Goal: Transaction & Acquisition: Obtain resource

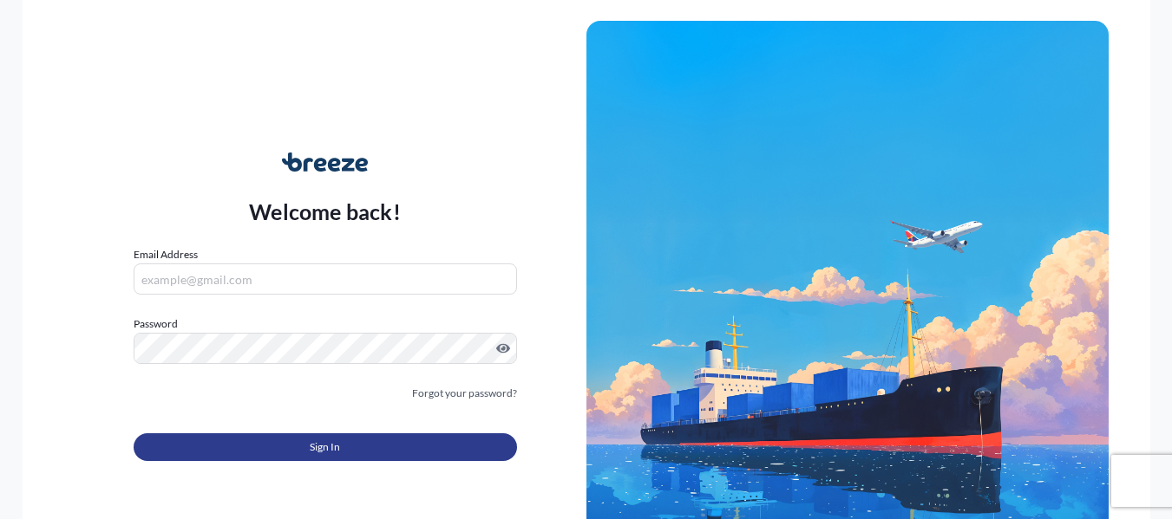
type input "[PERSON_NAME][EMAIL_ADDRESS][PERSON_NAME][DOMAIN_NAME]"
click at [363, 442] on button "Sign In" at bounding box center [325, 448] width 383 height 28
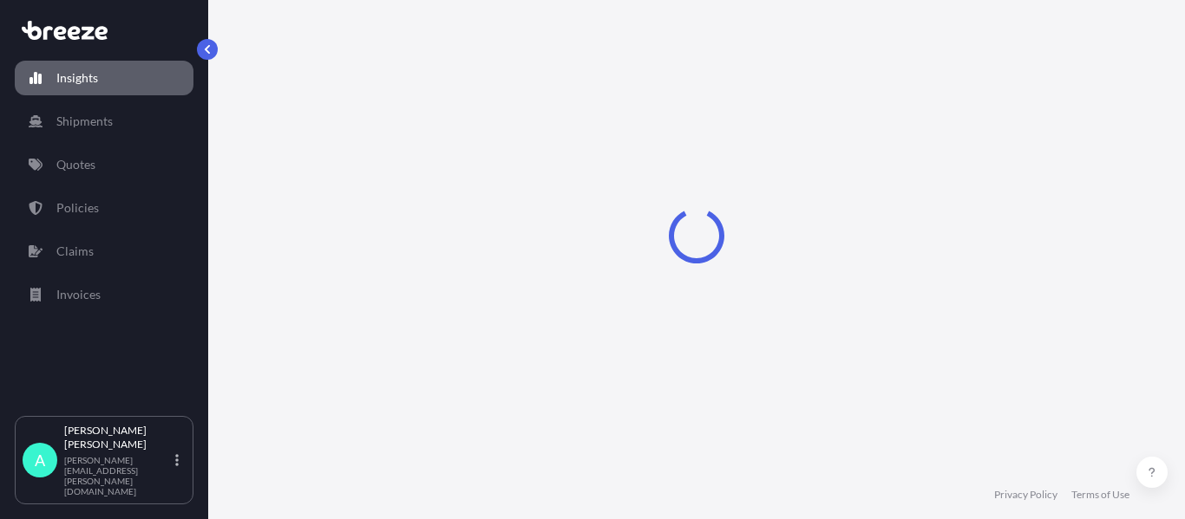
select select "2025"
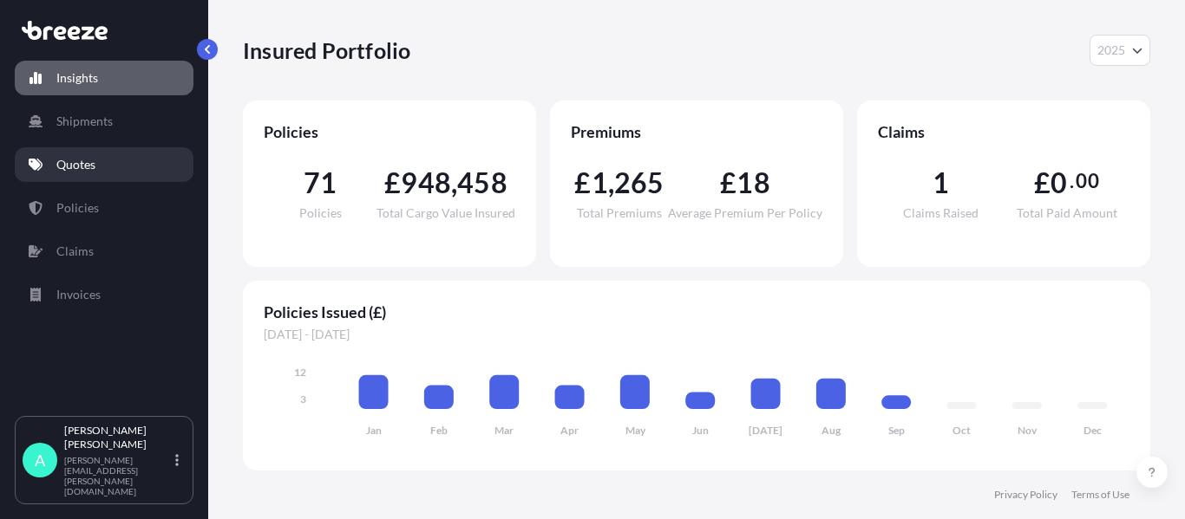
click at [103, 163] on link "Quotes" at bounding box center [104, 164] width 179 height 35
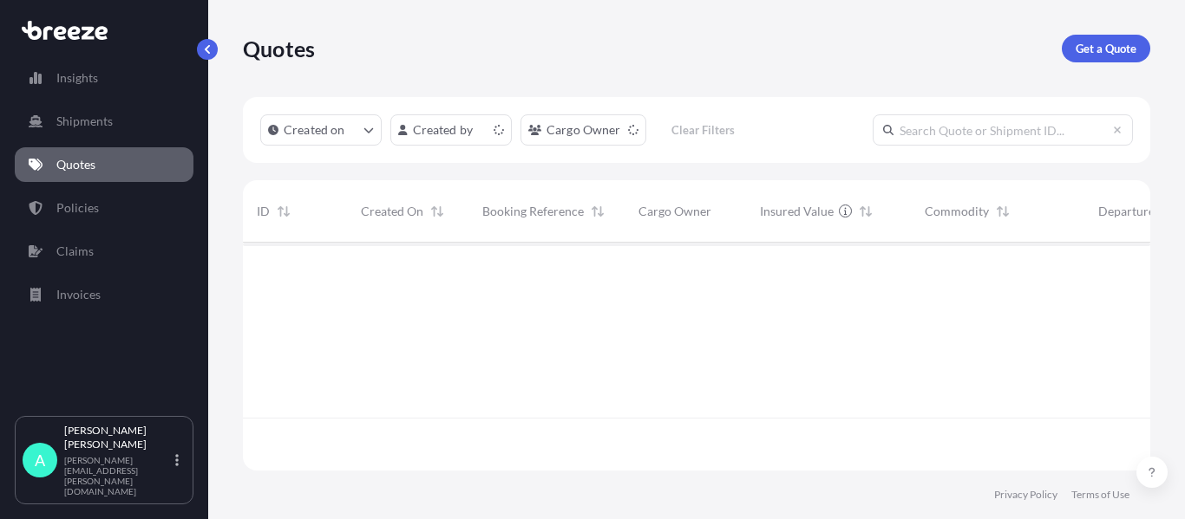
scroll to position [225, 894]
click at [1115, 43] on p "Get a Quote" at bounding box center [1105, 48] width 61 height 17
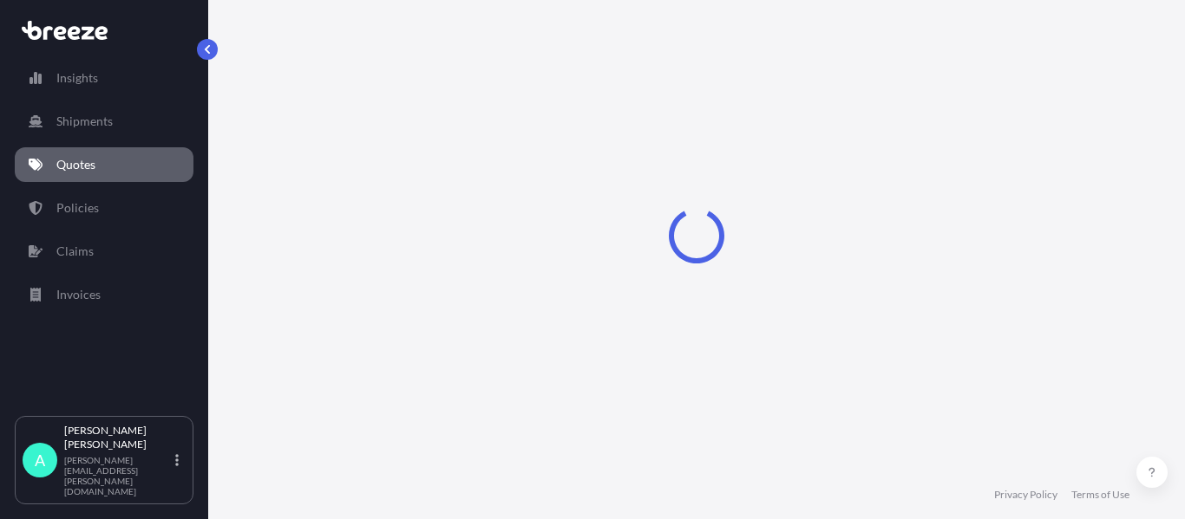
scroll to position [28, 0]
select select "Sea"
select select "1"
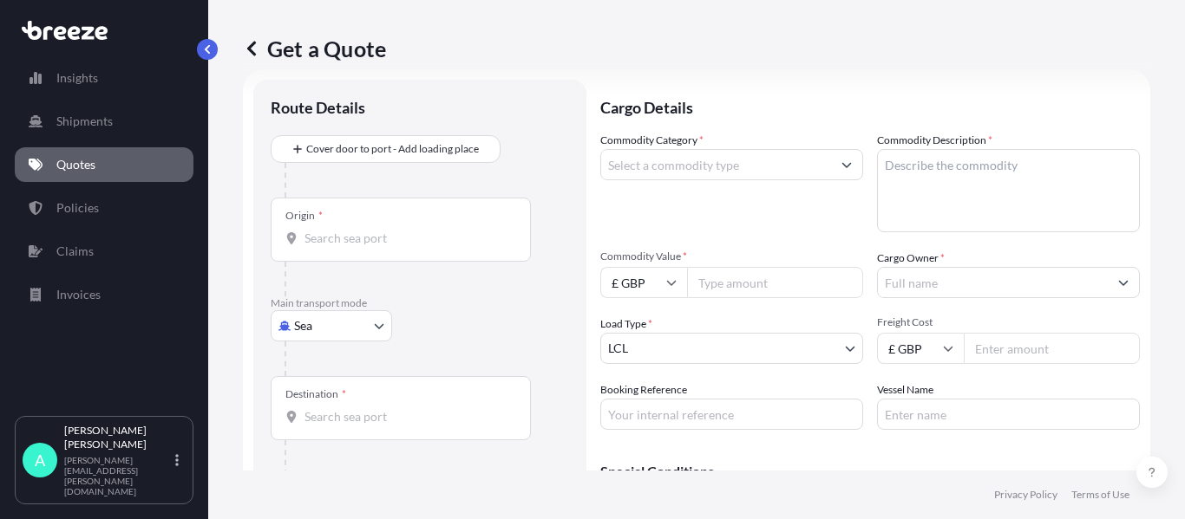
click at [317, 321] on body "Insights Shipments Quotes Policies Claims Invoices A [PERSON_NAME] [PERSON_NAME…" at bounding box center [592, 259] width 1185 height 519
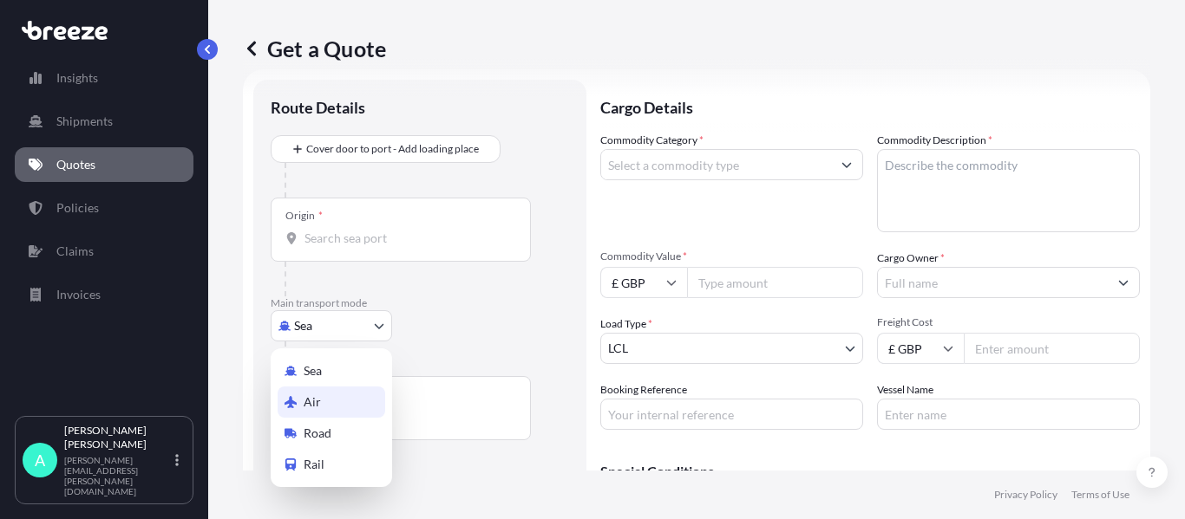
click at [319, 398] on span "Air" at bounding box center [312, 402] width 17 height 17
select select "Air"
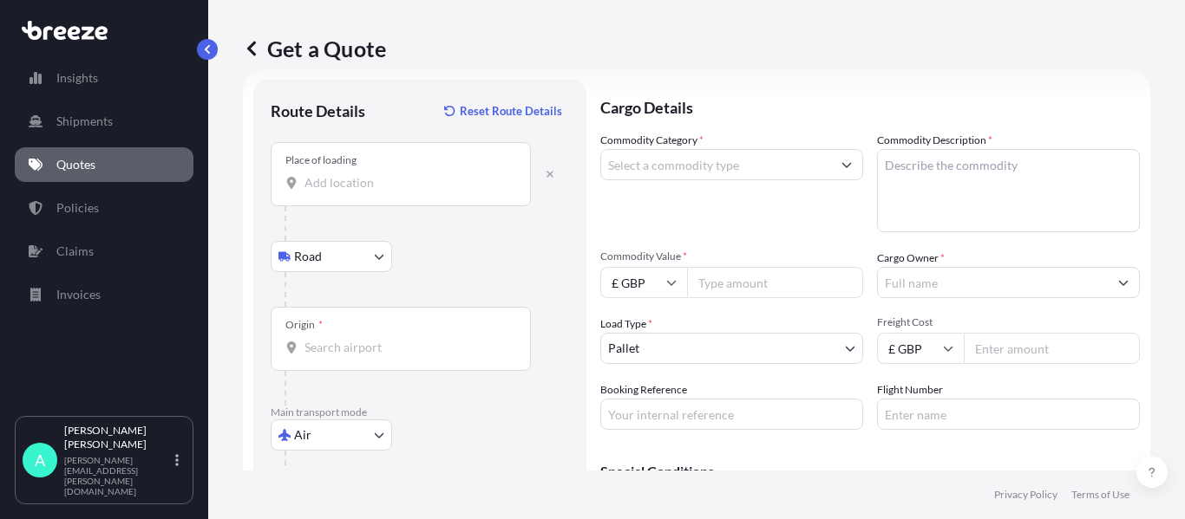
click at [356, 187] on input "Place of loading" at bounding box center [406, 182] width 205 height 17
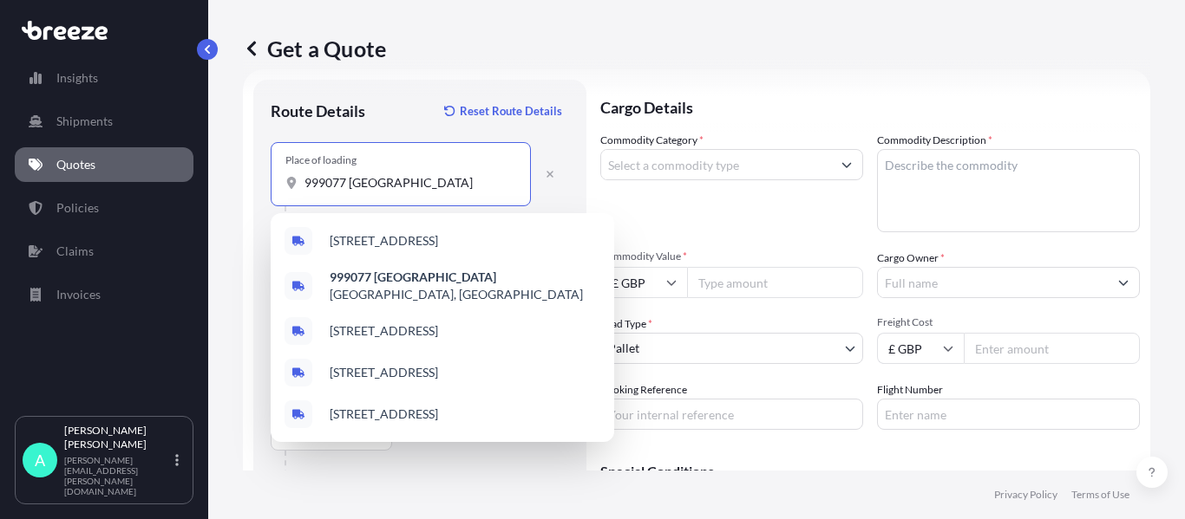
drag, startPoint x: 405, startPoint y: 184, endPoint x: 252, endPoint y: 177, distance: 152.8
click at [252, 177] on form "Route Details Reset Route Details Place of loading 999077 [GEOGRAPHIC_DATA] Rai…" at bounding box center [696, 354] width 907 height 571
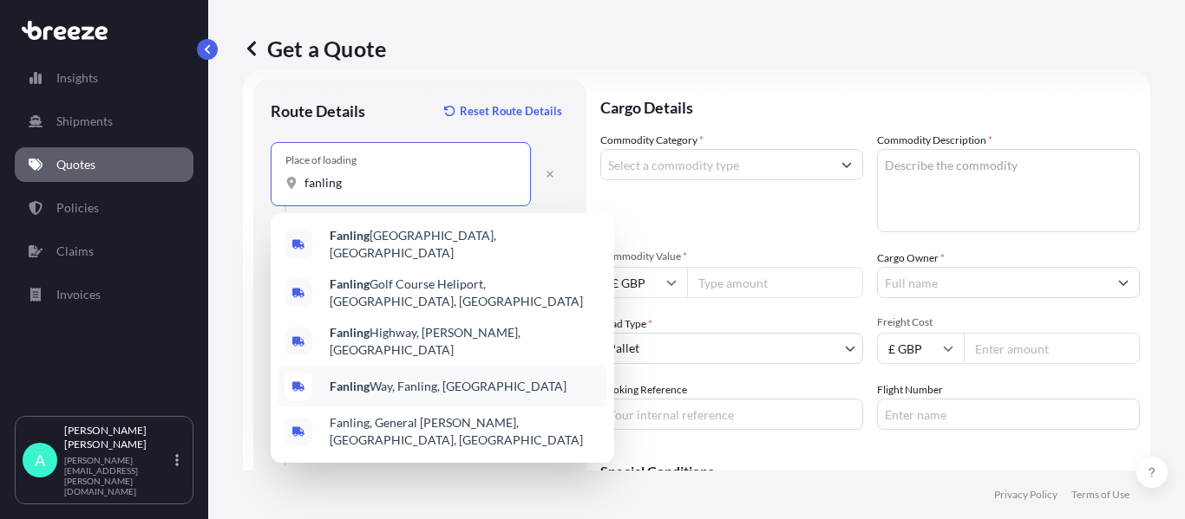
click at [454, 378] on span "Fanling Way, Fanling, [GEOGRAPHIC_DATA]" at bounding box center [448, 386] width 237 height 17
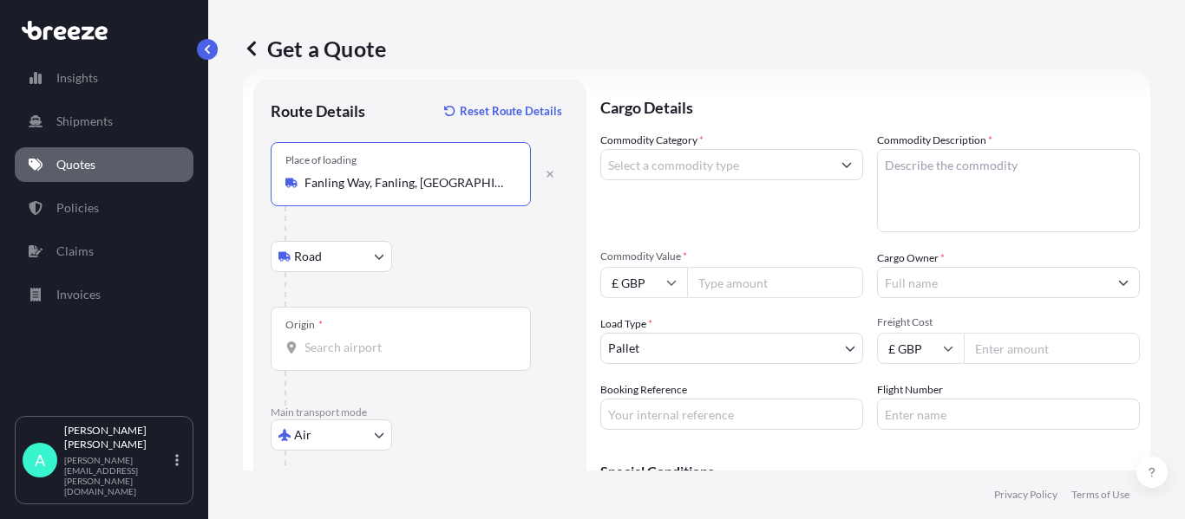
type input "Fanling Way, Fanling, [GEOGRAPHIC_DATA]"
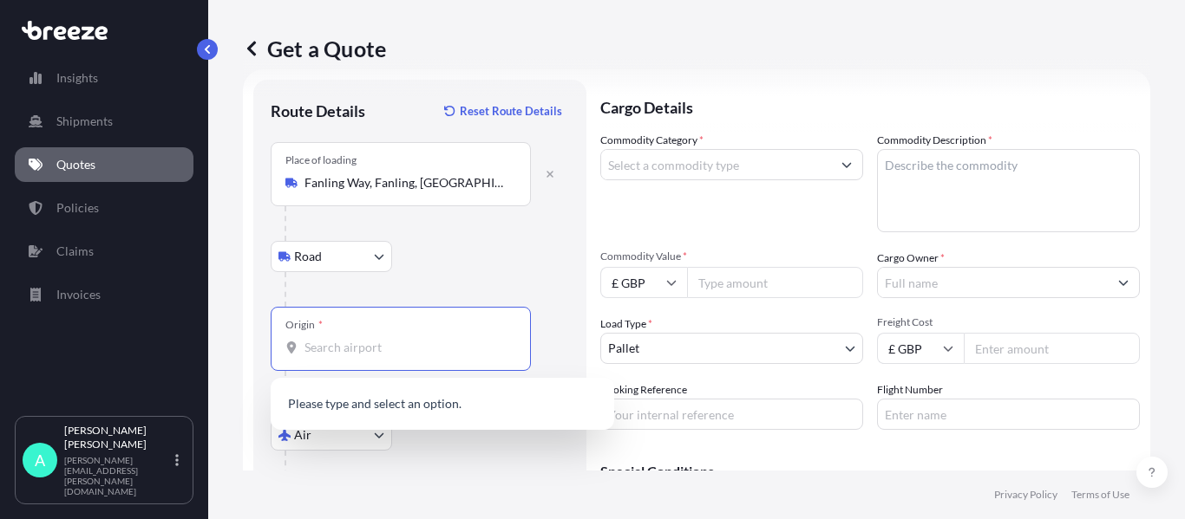
click at [370, 343] on input "Origin *" at bounding box center [406, 347] width 205 height 17
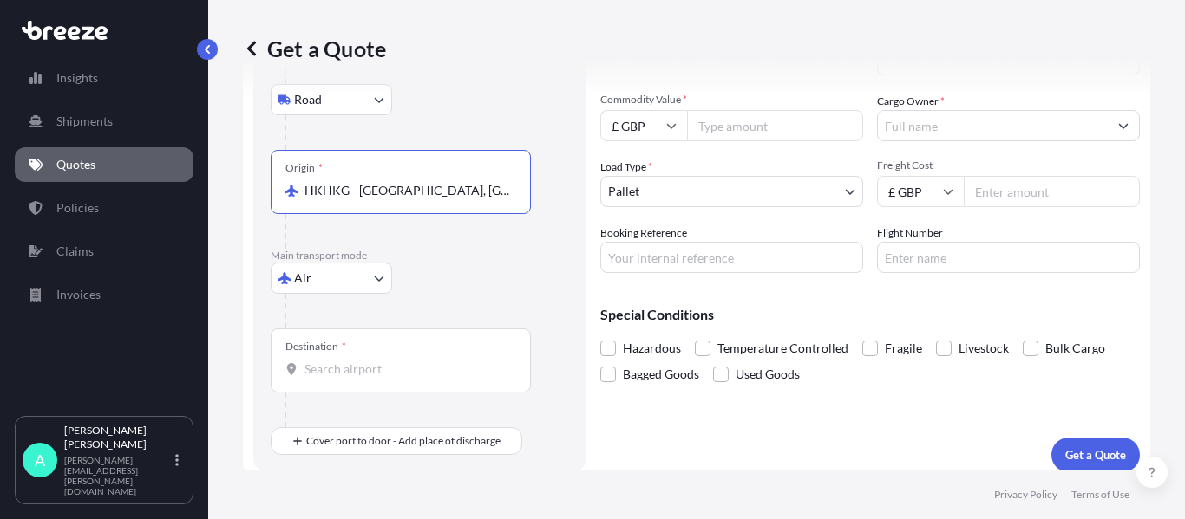
scroll to position [197, 0]
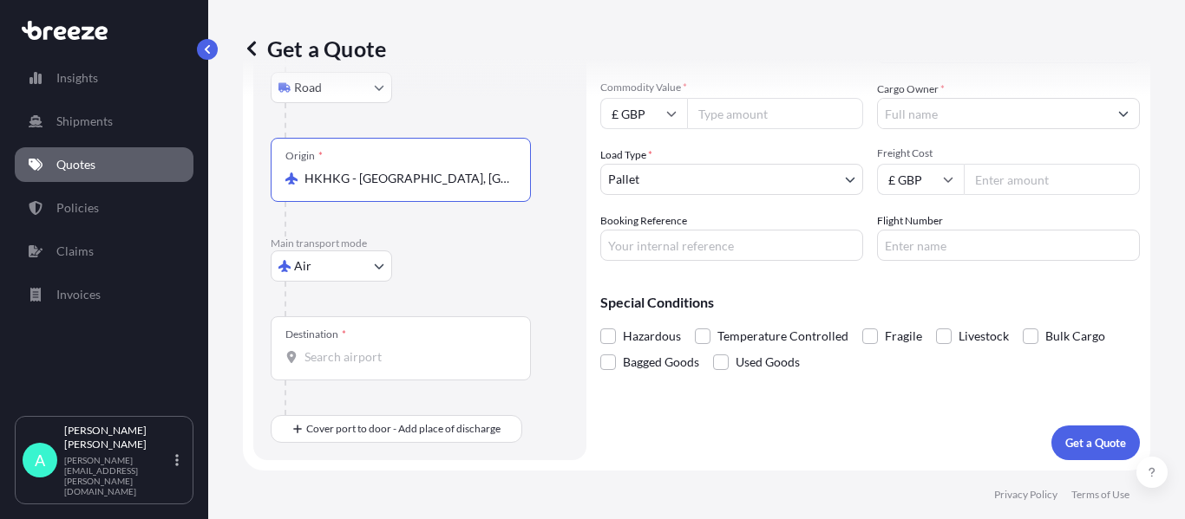
type input "HKHKG - [GEOGRAPHIC_DATA], [GEOGRAPHIC_DATA]"
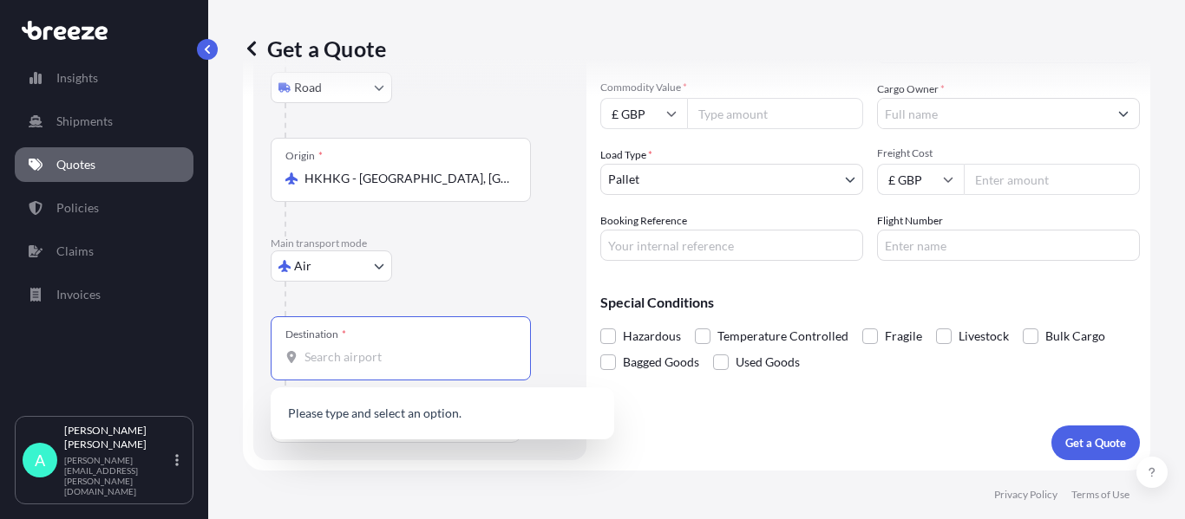
click at [360, 361] on input "Destination *" at bounding box center [406, 357] width 205 height 17
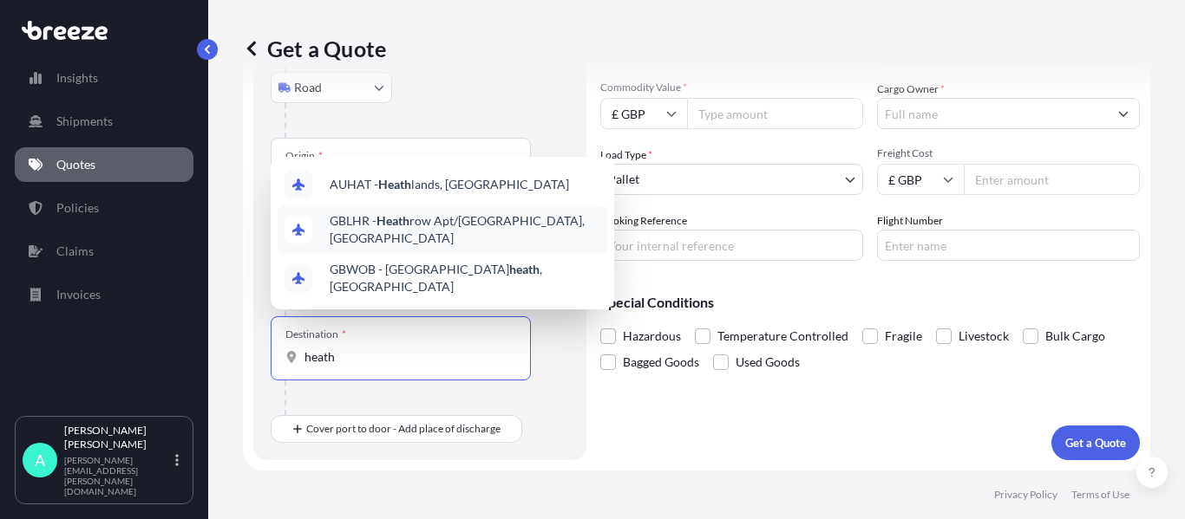
click at [476, 245] on span "GBLHR - Heath row Apt/[GEOGRAPHIC_DATA], [GEOGRAPHIC_DATA]" at bounding box center [465, 229] width 271 height 35
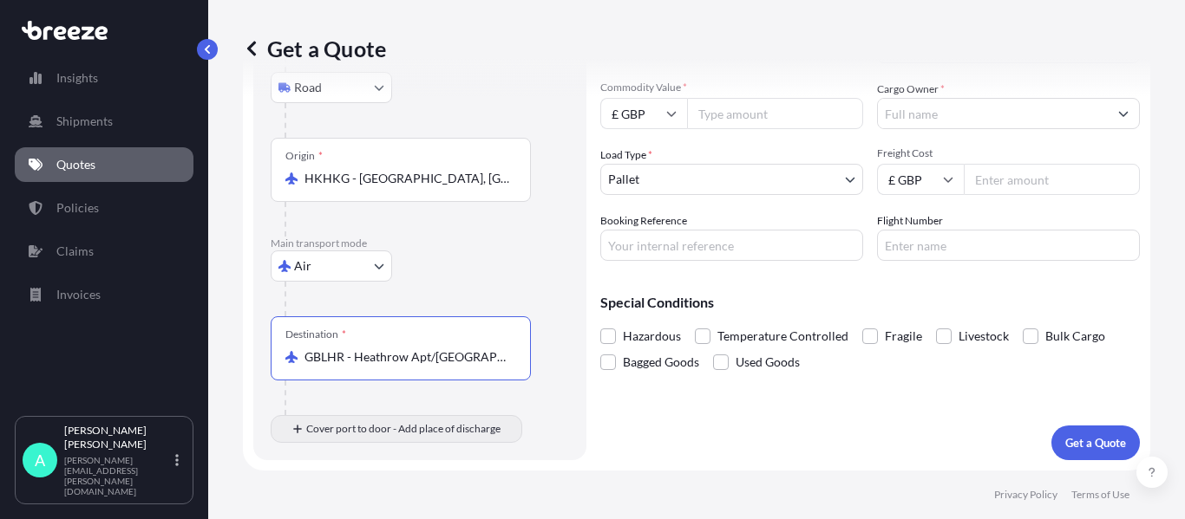
type input "GBLHR - Heathrow Apt/[GEOGRAPHIC_DATA], [GEOGRAPHIC_DATA]"
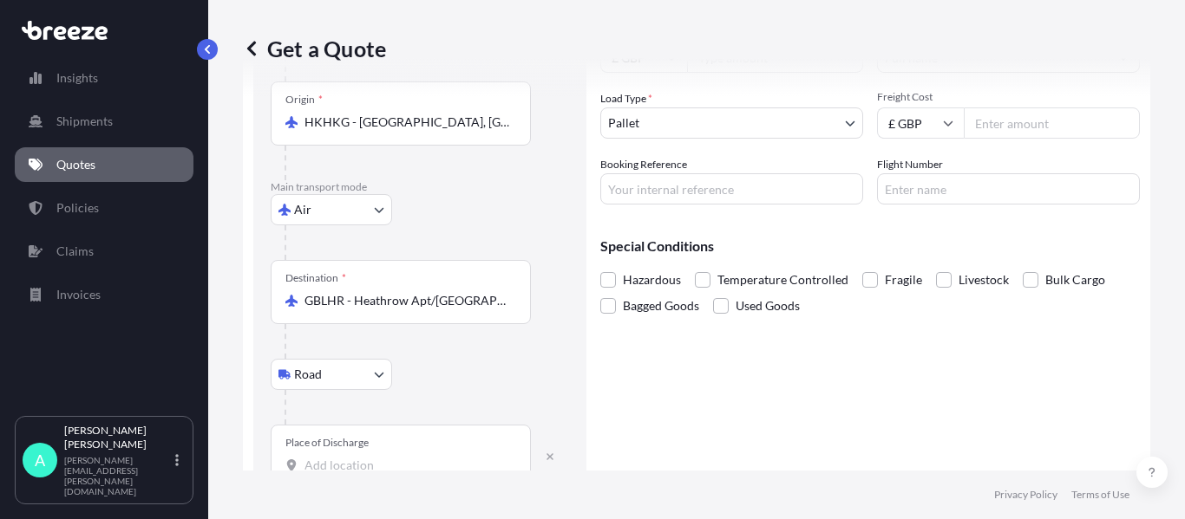
scroll to position [284, 0]
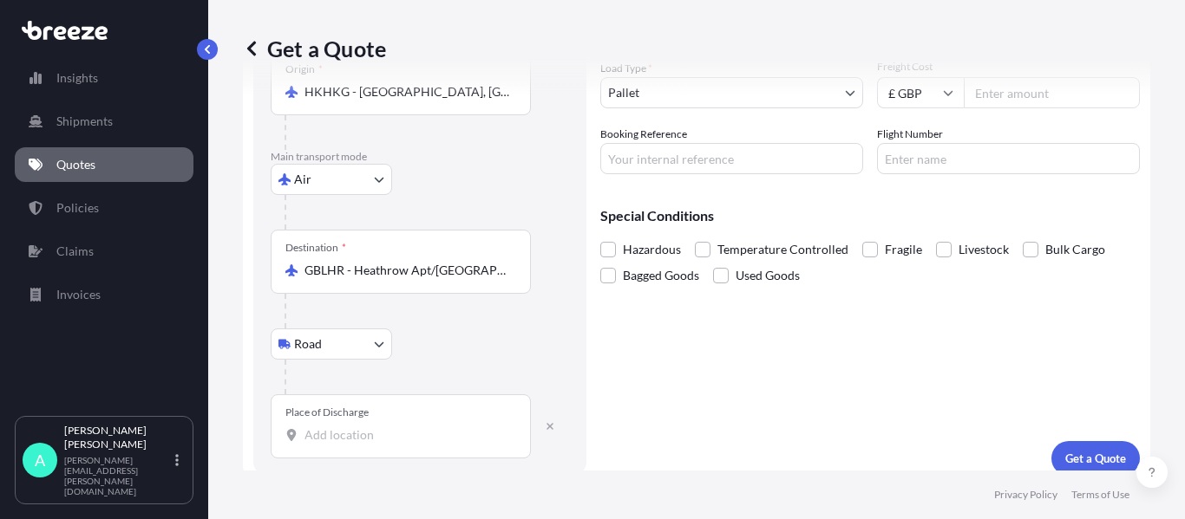
click at [369, 443] on input "Place of Discharge" at bounding box center [406, 435] width 205 height 17
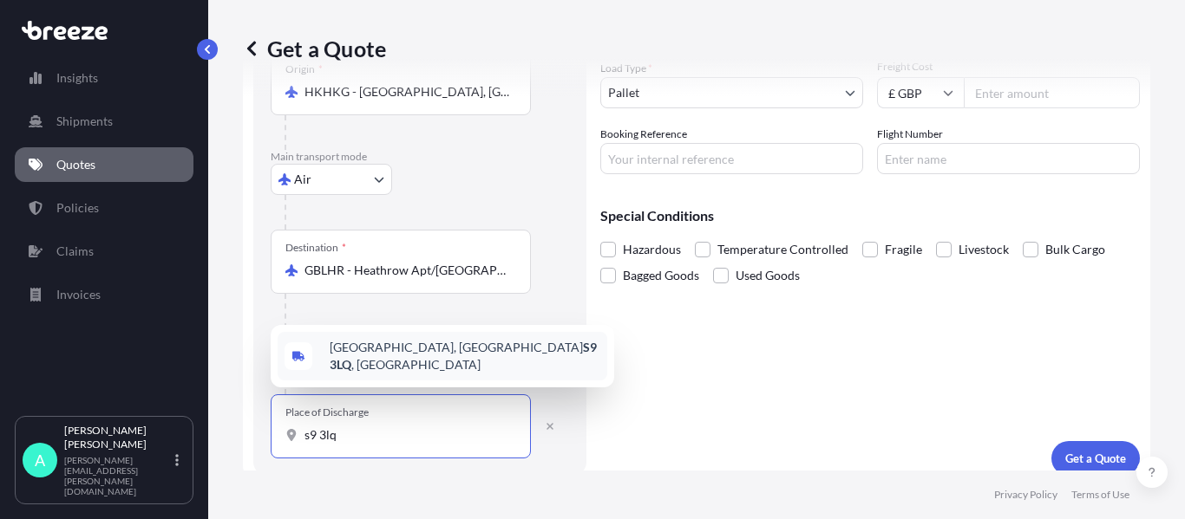
click at [438, 365] on span "[STREET_ADDRESS]" at bounding box center [465, 356] width 271 height 35
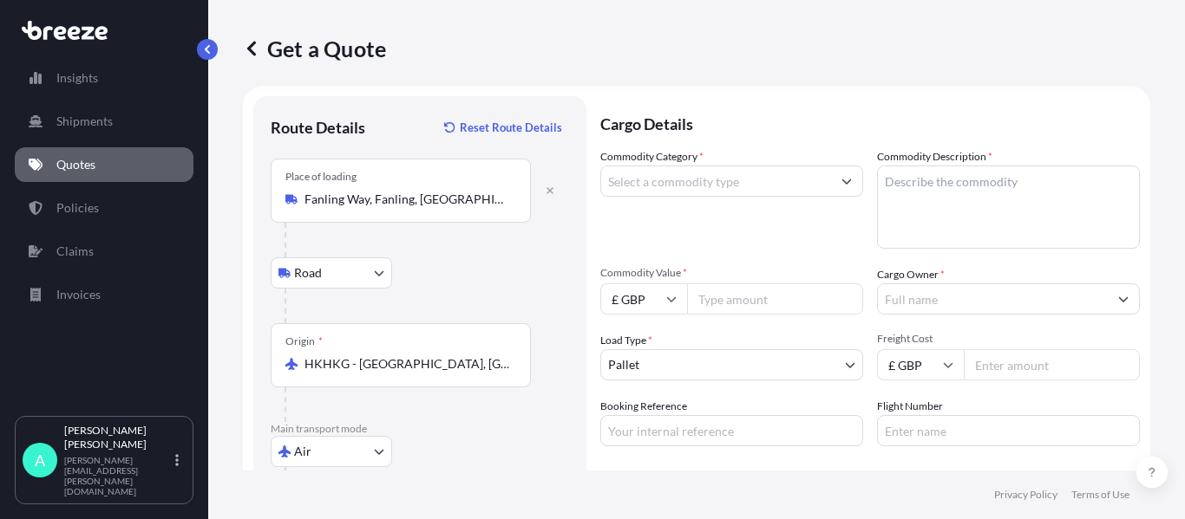
scroll to position [0, 0]
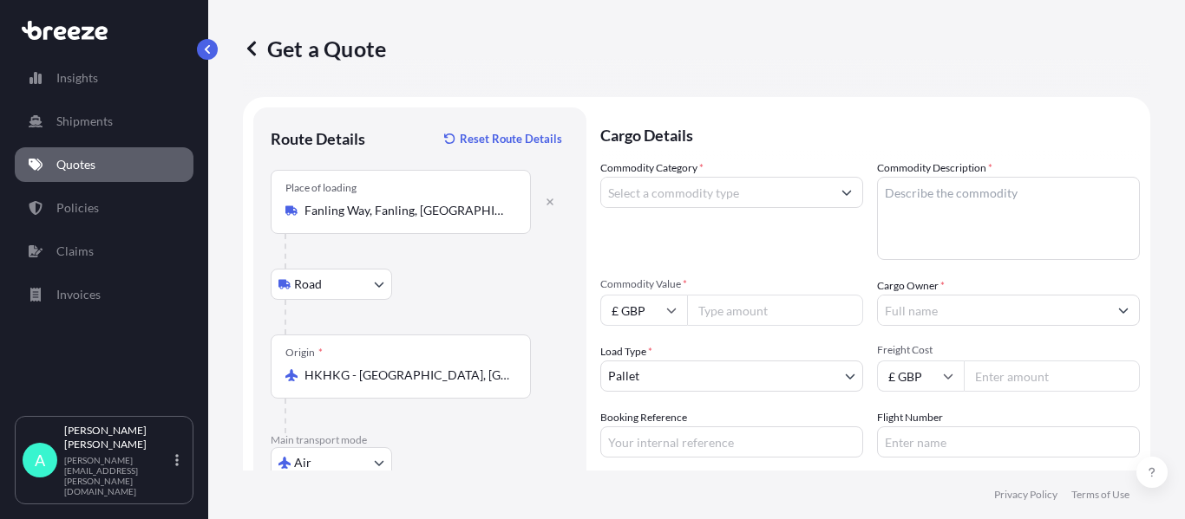
type input "[STREET_ADDRESS]"
click at [756, 200] on input "Commodity Category *" at bounding box center [716, 192] width 230 height 31
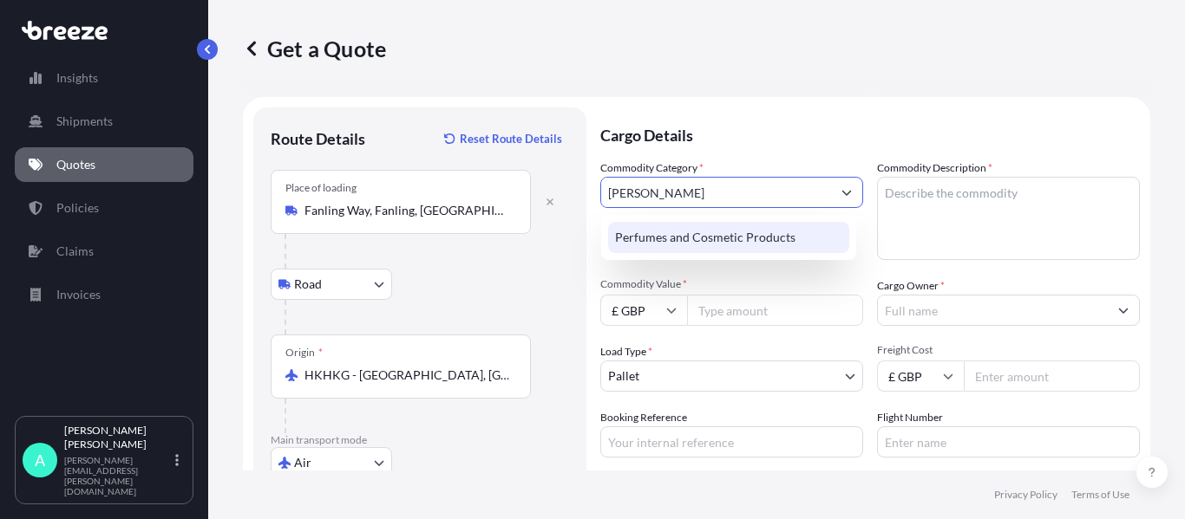
click at [768, 232] on div "Perfumes and Cosmetic Products" at bounding box center [728, 237] width 241 height 31
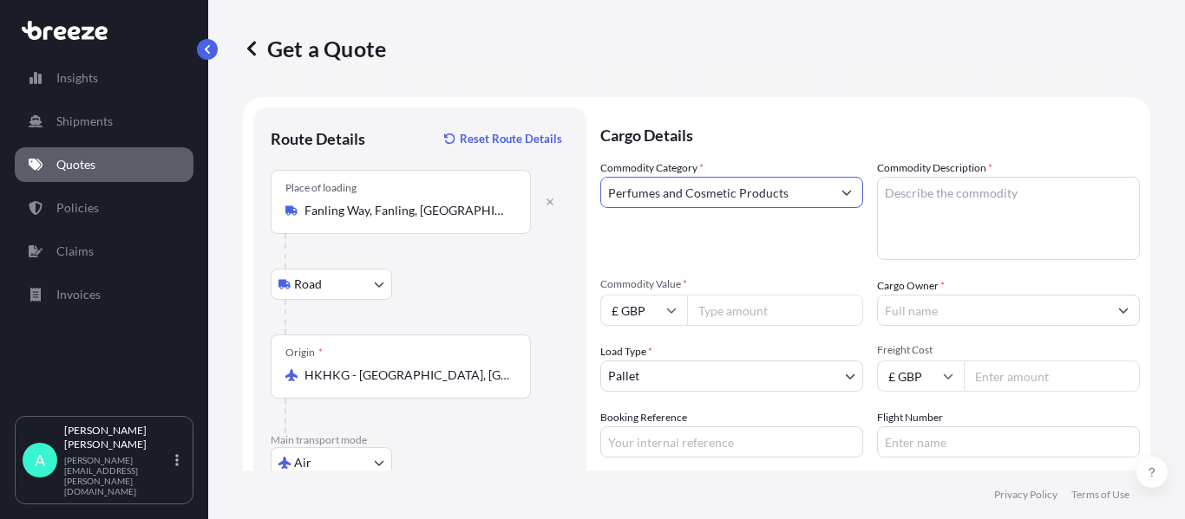
type input "Perfumes and Cosmetic Products"
click at [918, 228] on textarea "Commodity Description *" at bounding box center [1008, 218] width 263 height 83
type textarea "e"
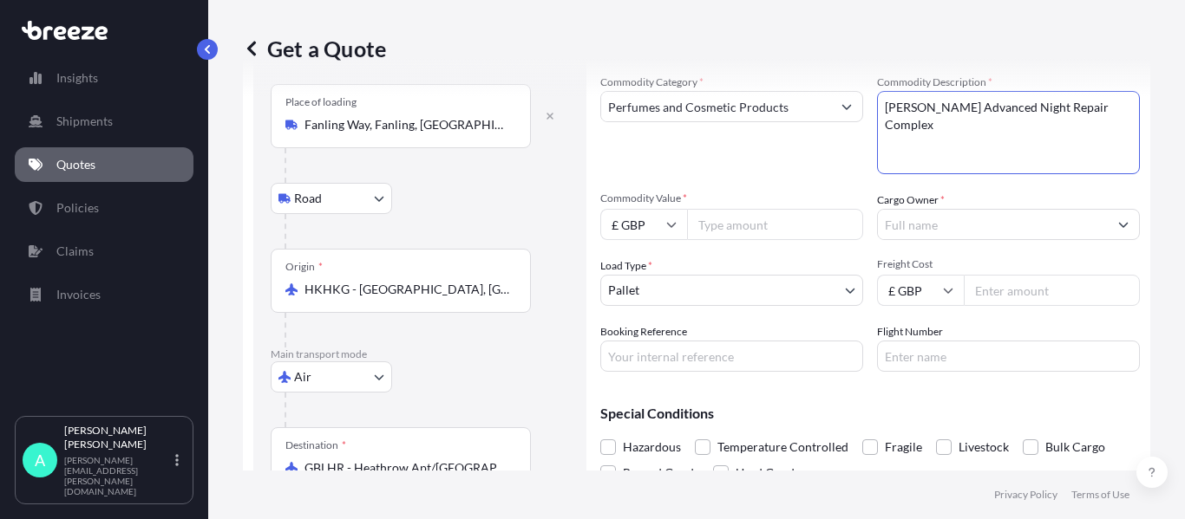
scroll to position [87, 0]
type textarea "[PERSON_NAME] Advanced Night Repair Complex"
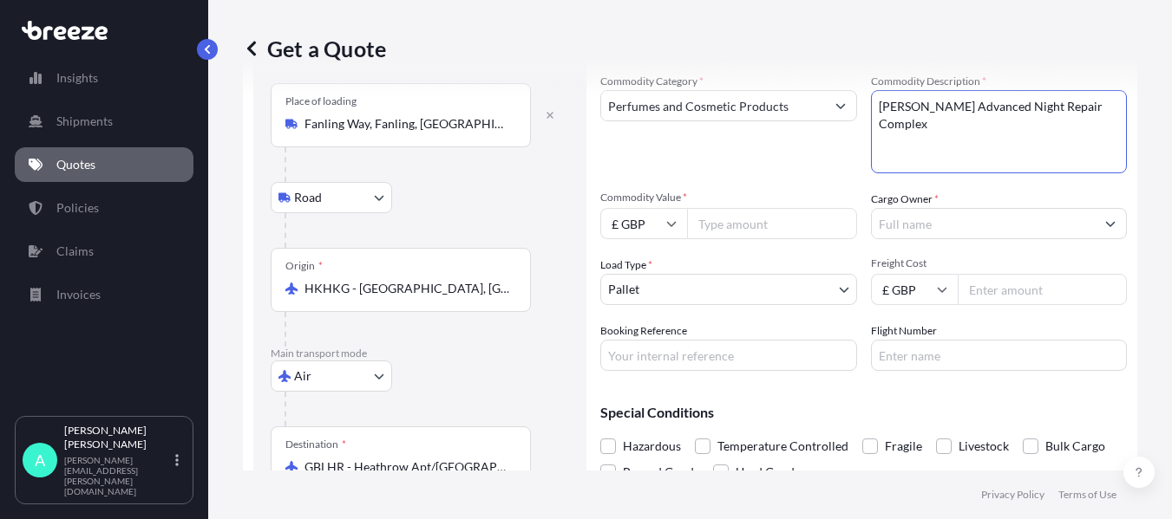
click at [941, 221] on input "Cargo Owner *" at bounding box center [984, 223] width 224 height 31
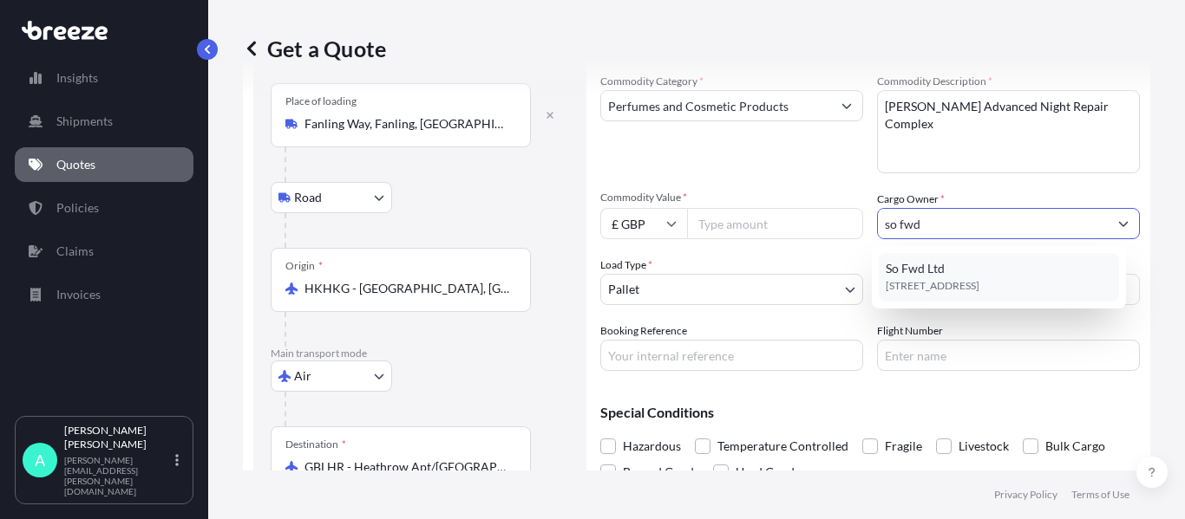
click at [948, 265] on div "So Fwd Ltd [STREET_ADDRESS]" at bounding box center [999, 277] width 241 height 49
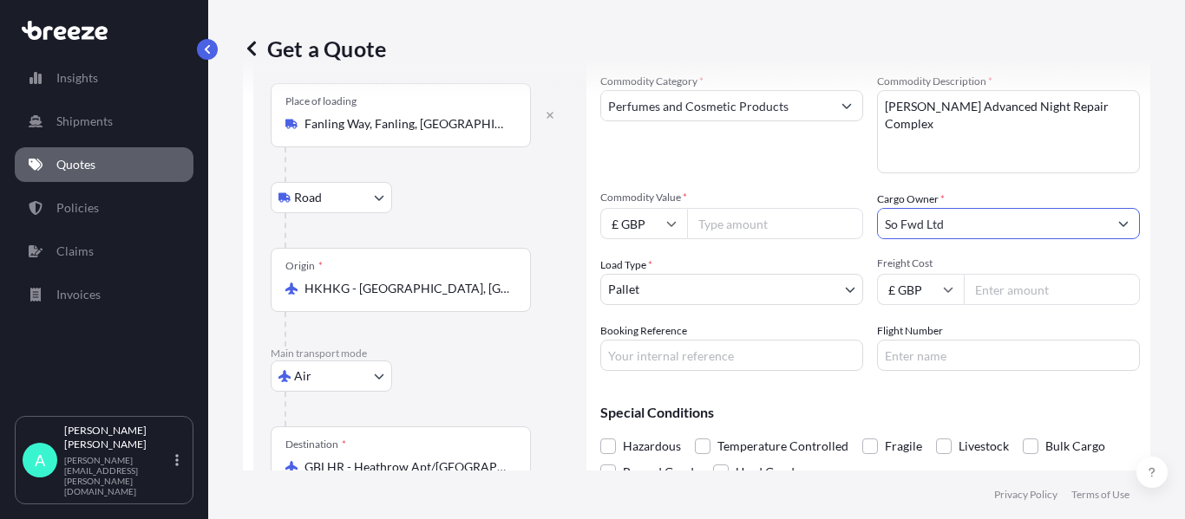
type input "So Fwd Ltd"
click at [695, 362] on input "Booking Reference" at bounding box center [731, 355] width 263 height 31
type input "17449"
click at [800, 232] on input "Commodity Value *" at bounding box center [775, 223] width 176 height 31
paste input "12099.46"
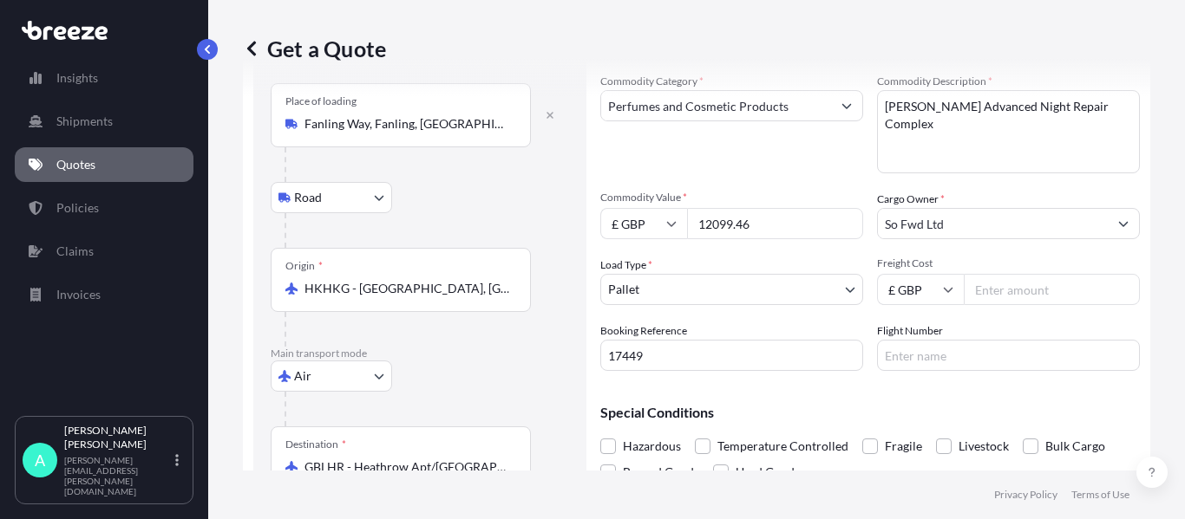
type input "12099.46"
click at [995, 280] on input "Freight Cost" at bounding box center [1051, 289] width 176 height 31
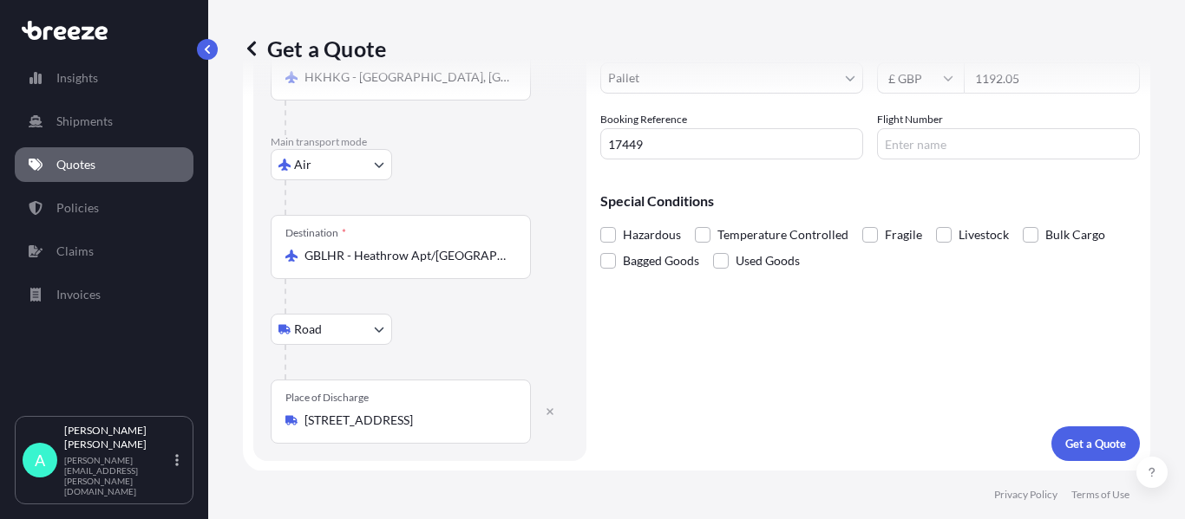
scroll to position [299, 0]
type input "1192.05"
click at [1101, 435] on p "Get a Quote" at bounding box center [1095, 442] width 61 height 17
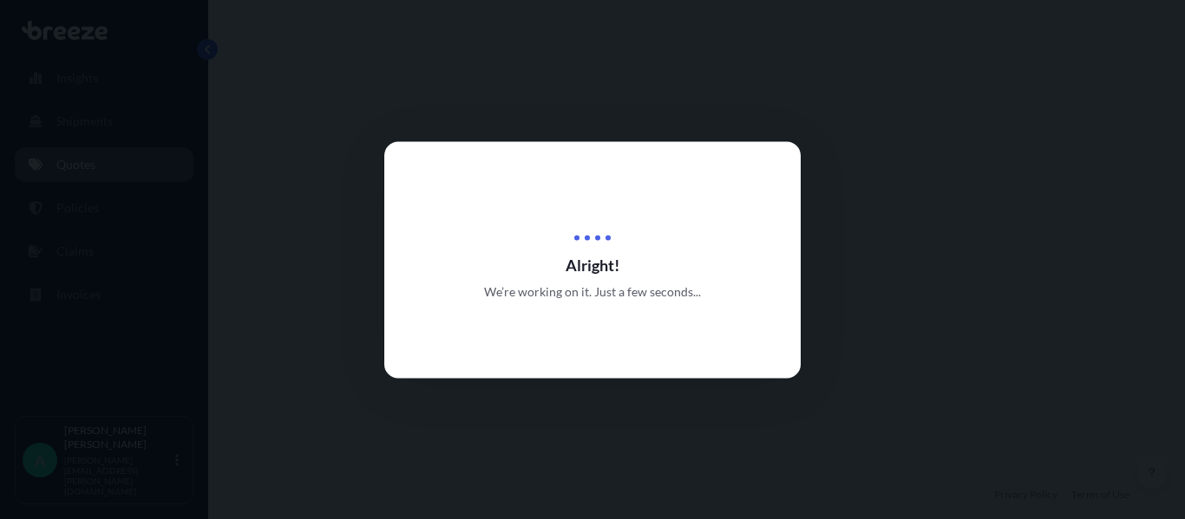
select select "Road"
select select "Air"
select select "Road"
select select "1"
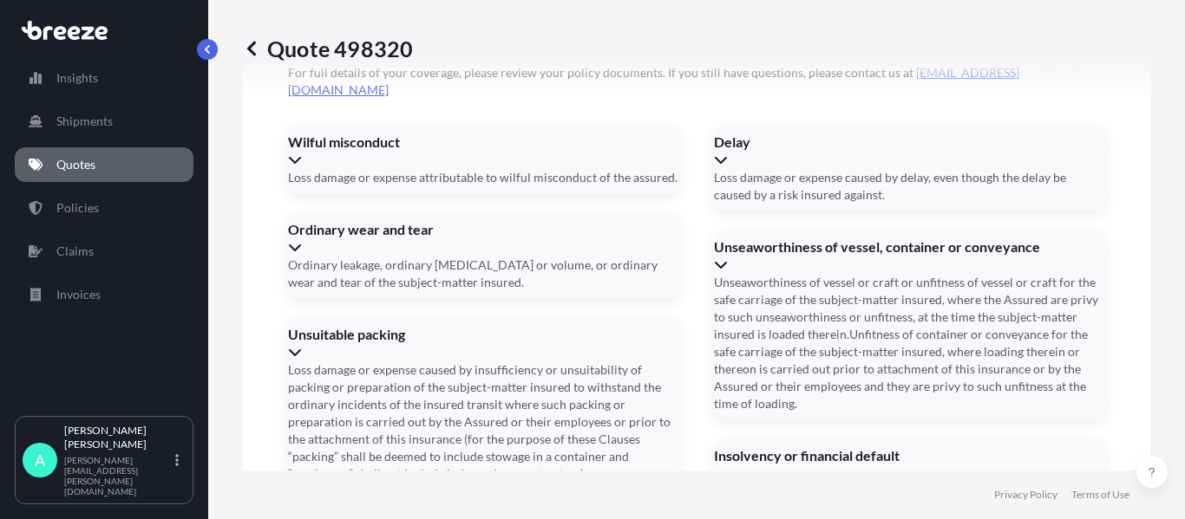
scroll to position [2497, 0]
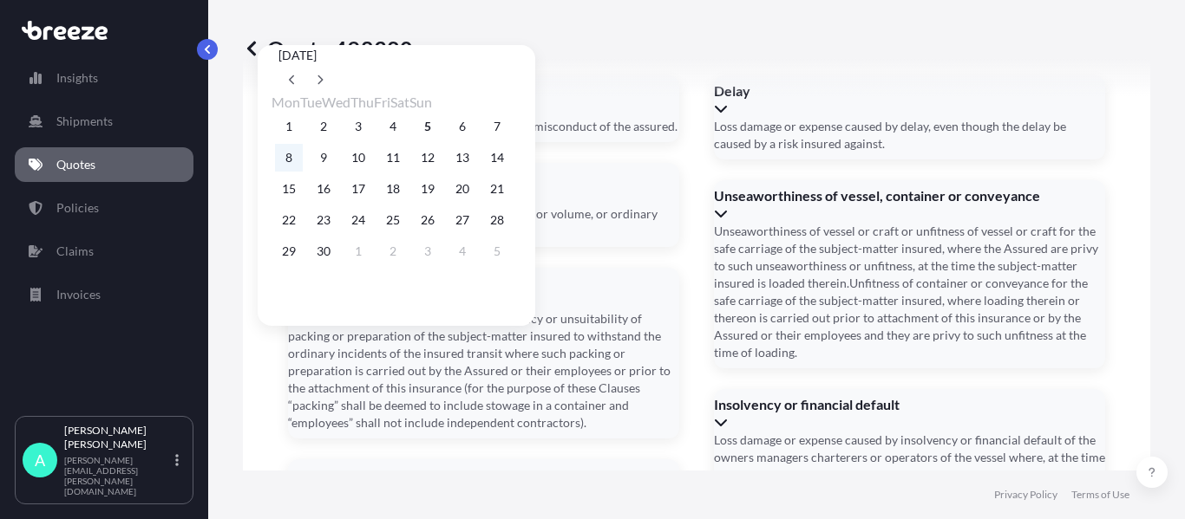
click at [288, 162] on button "8" at bounding box center [289, 158] width 28 height 28
type input "[DATE]"
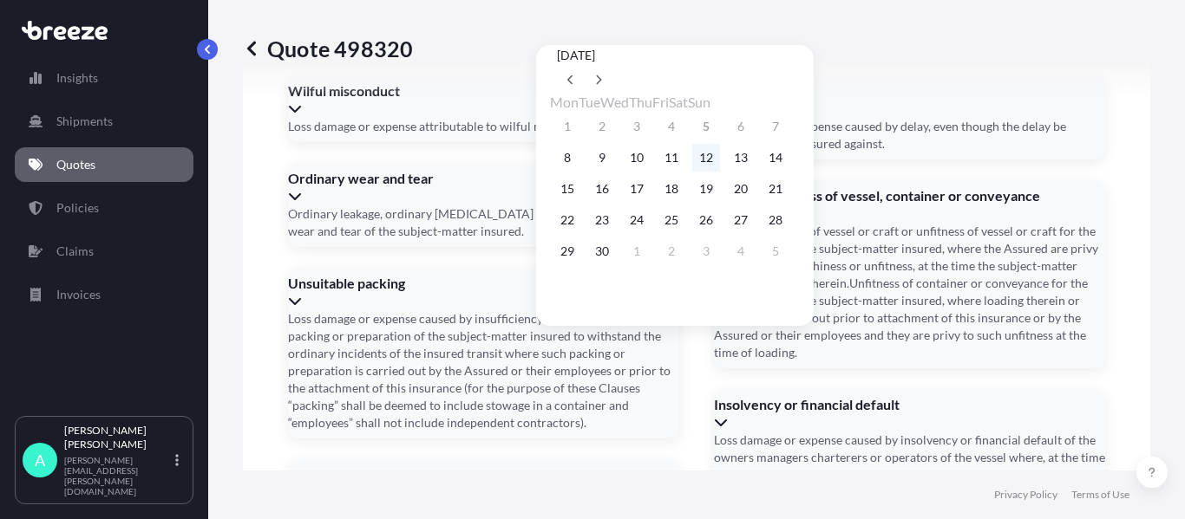
click at [720, 155] on button "12" at bounding box center [706, 158] width 28 height 28
type input "[DATE]"
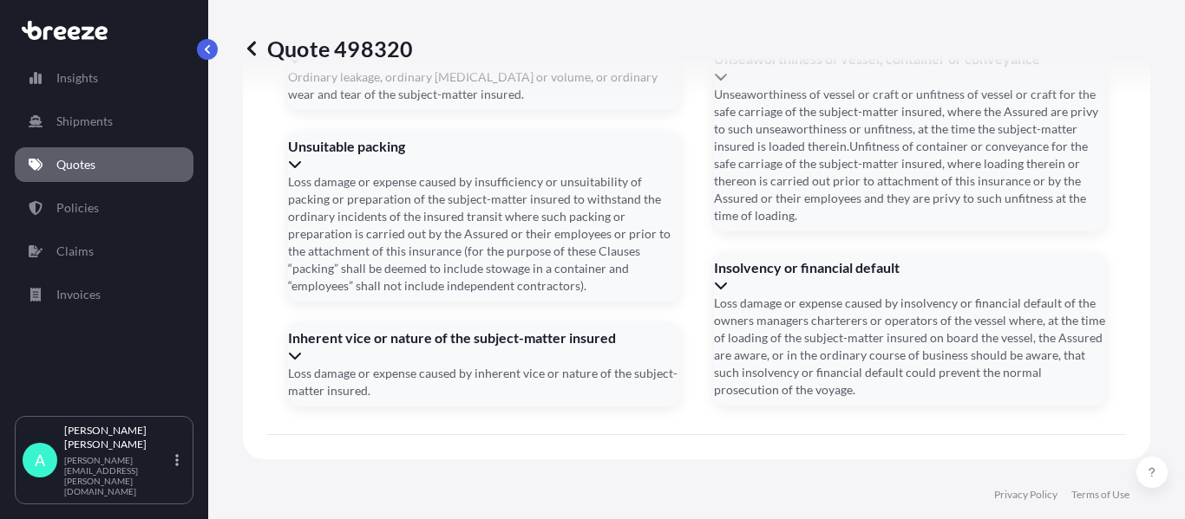
scroll to position [2662, 0]
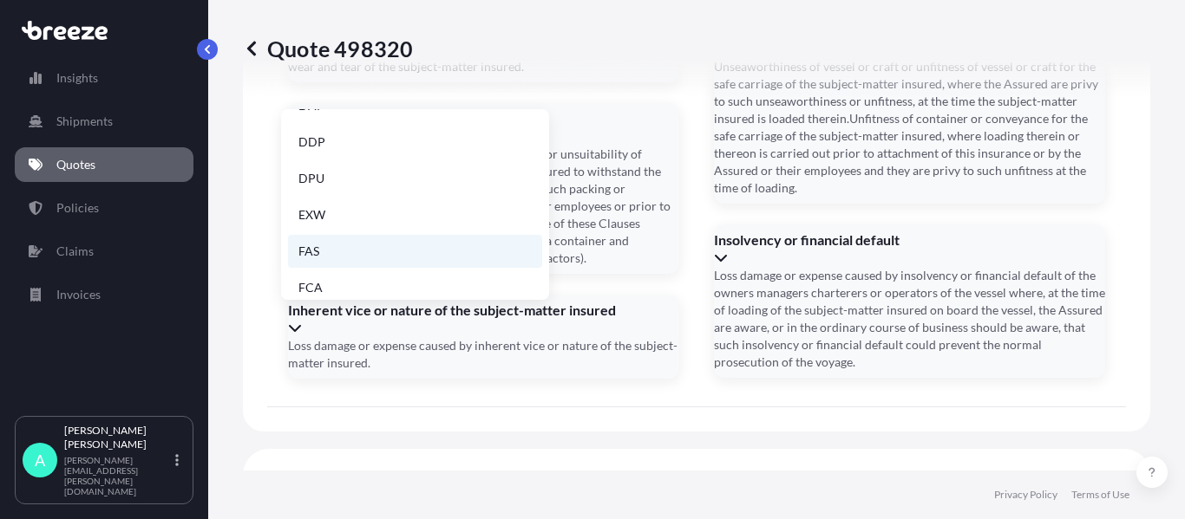
scroll to position [173, 0]
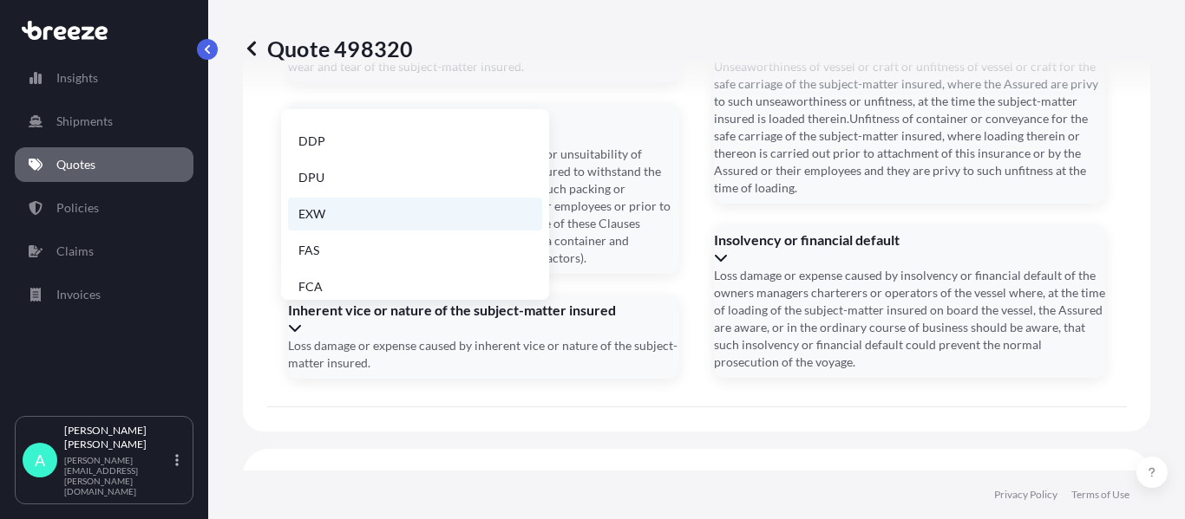
click at [343, 214] on li "EXW" at bounding box center [415, 214] width 254 height 33
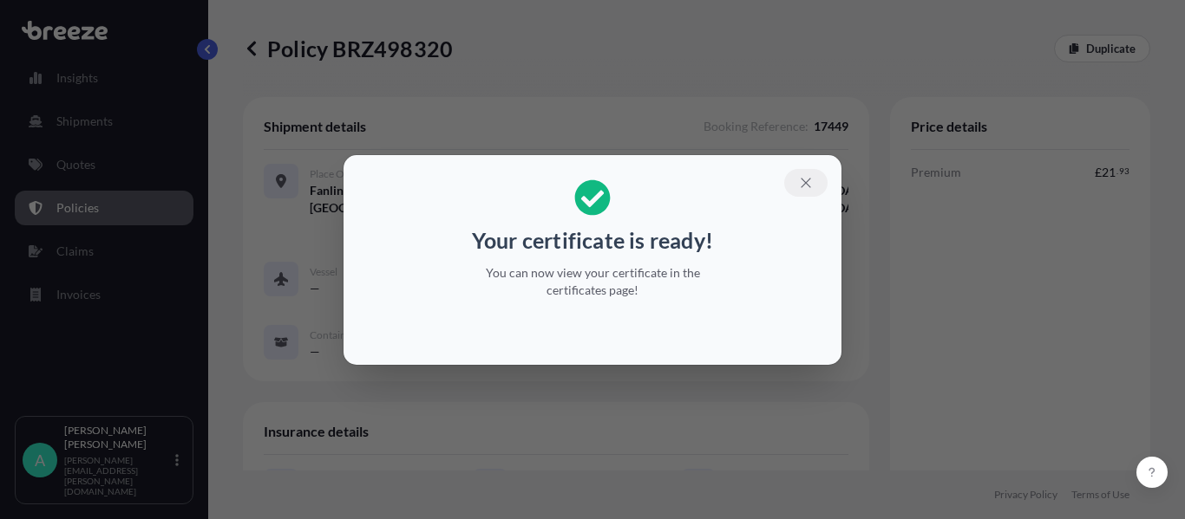
click at [797, 173] on button "button" at bounding box center [805, 183] width 43 height 28
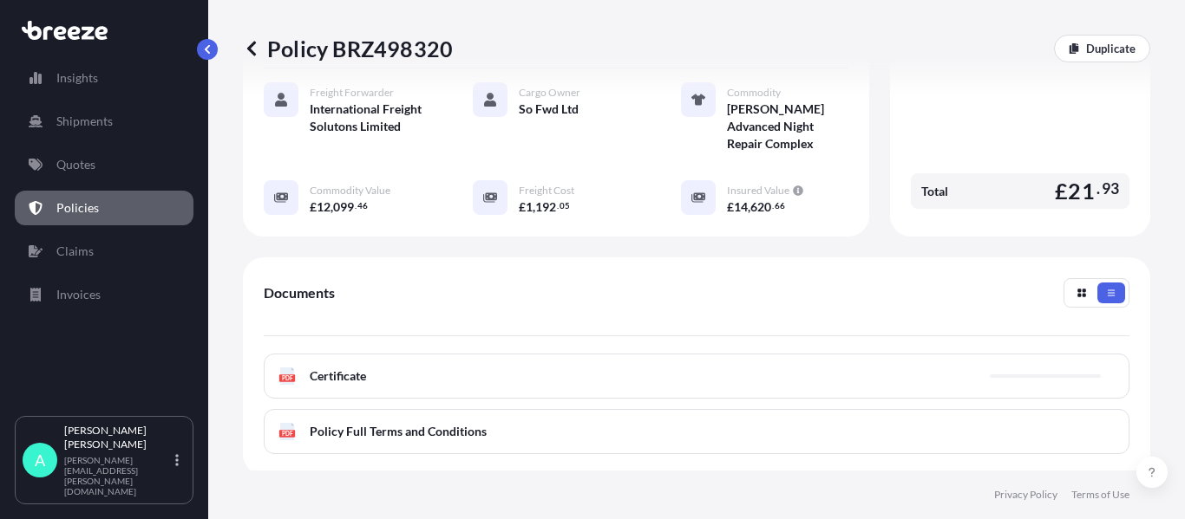
scroll to position [520, 0]
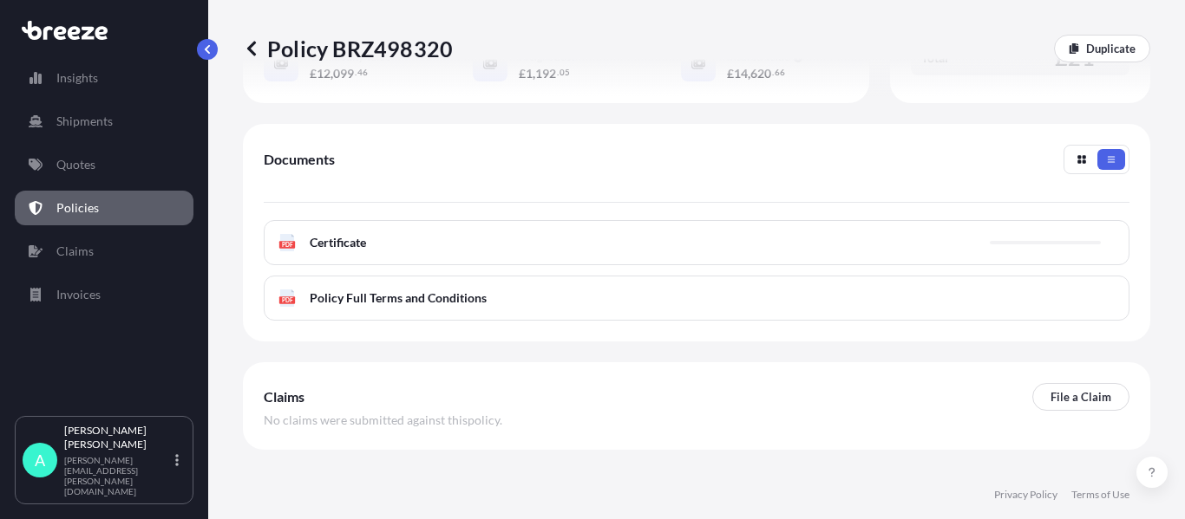
click at [391, 242] on div "PDF Certificate" at bounding box center [696, 242] width 865 height 45
click at [391, 242] on link "PDF Certificate [DATE]" at bounding box center [696, 242] width 865 height 45
